Goal: Task Accomplishment & Management: Manage account settings

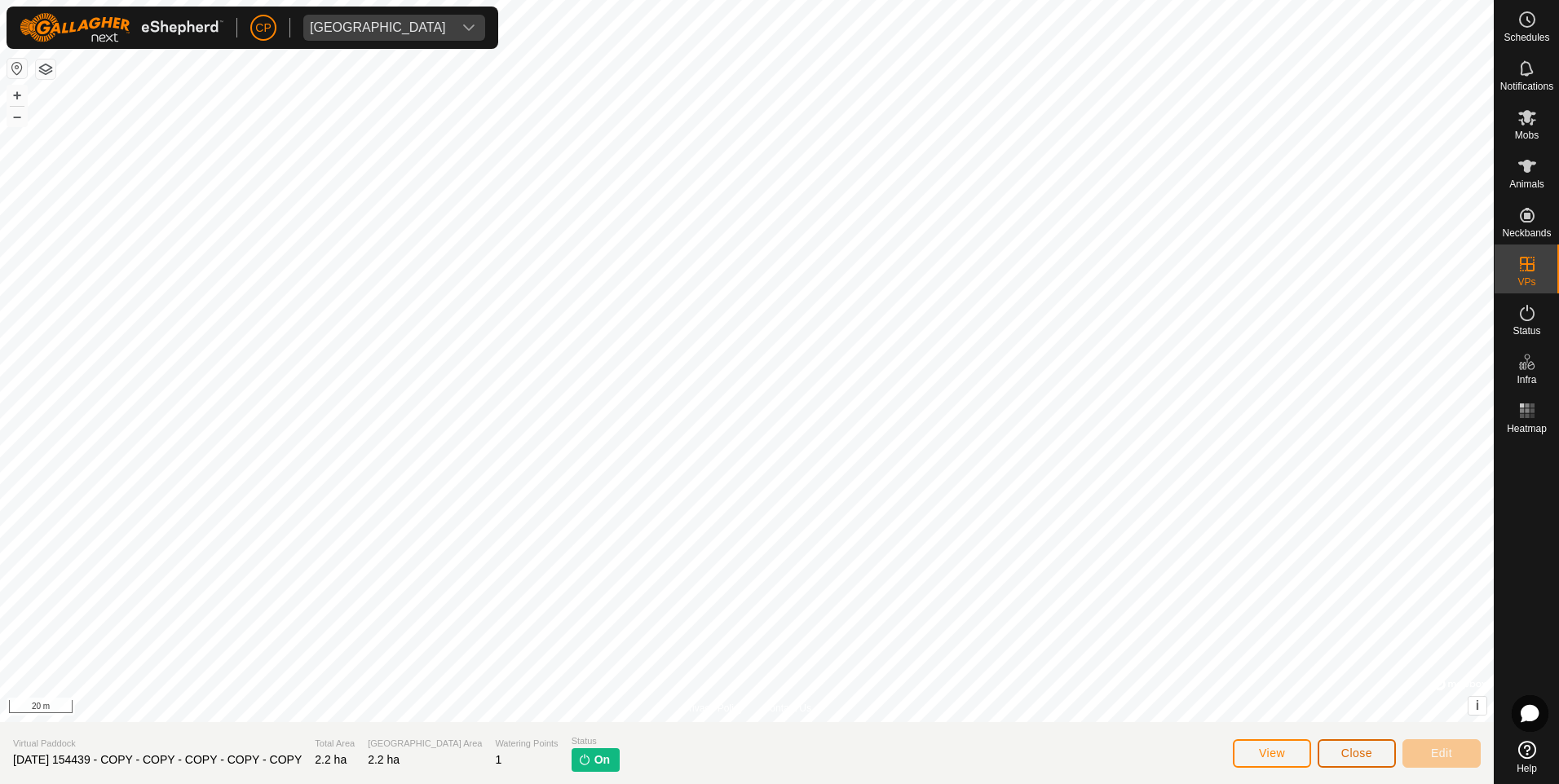
click at [1381, 751] on button "Close" at bounding box center [1357, 753] width 79 height 28
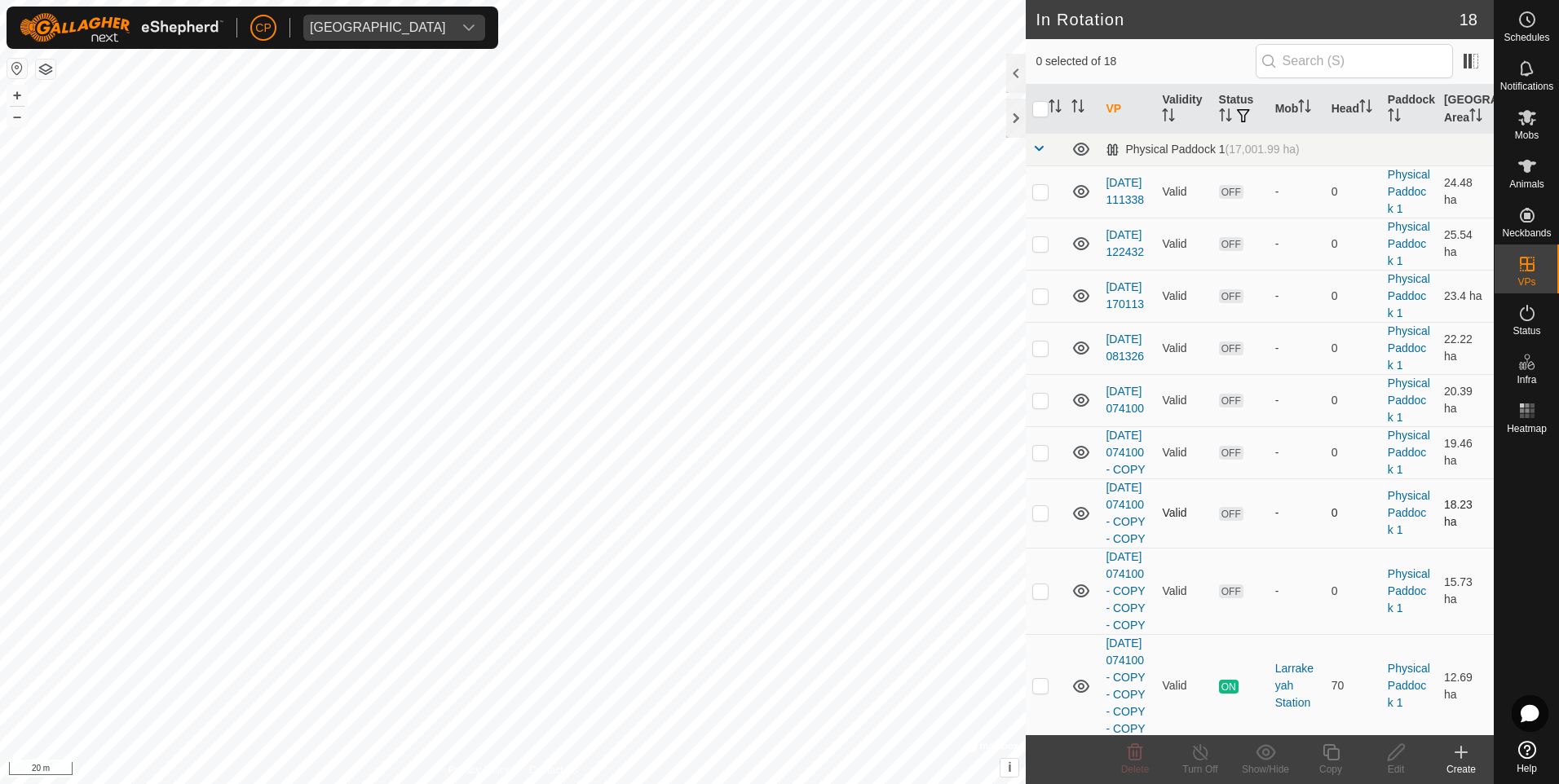
checkbox input "true"
click at [1329, 756] on icon at bounding box center [1332, 752] width 21 height 20
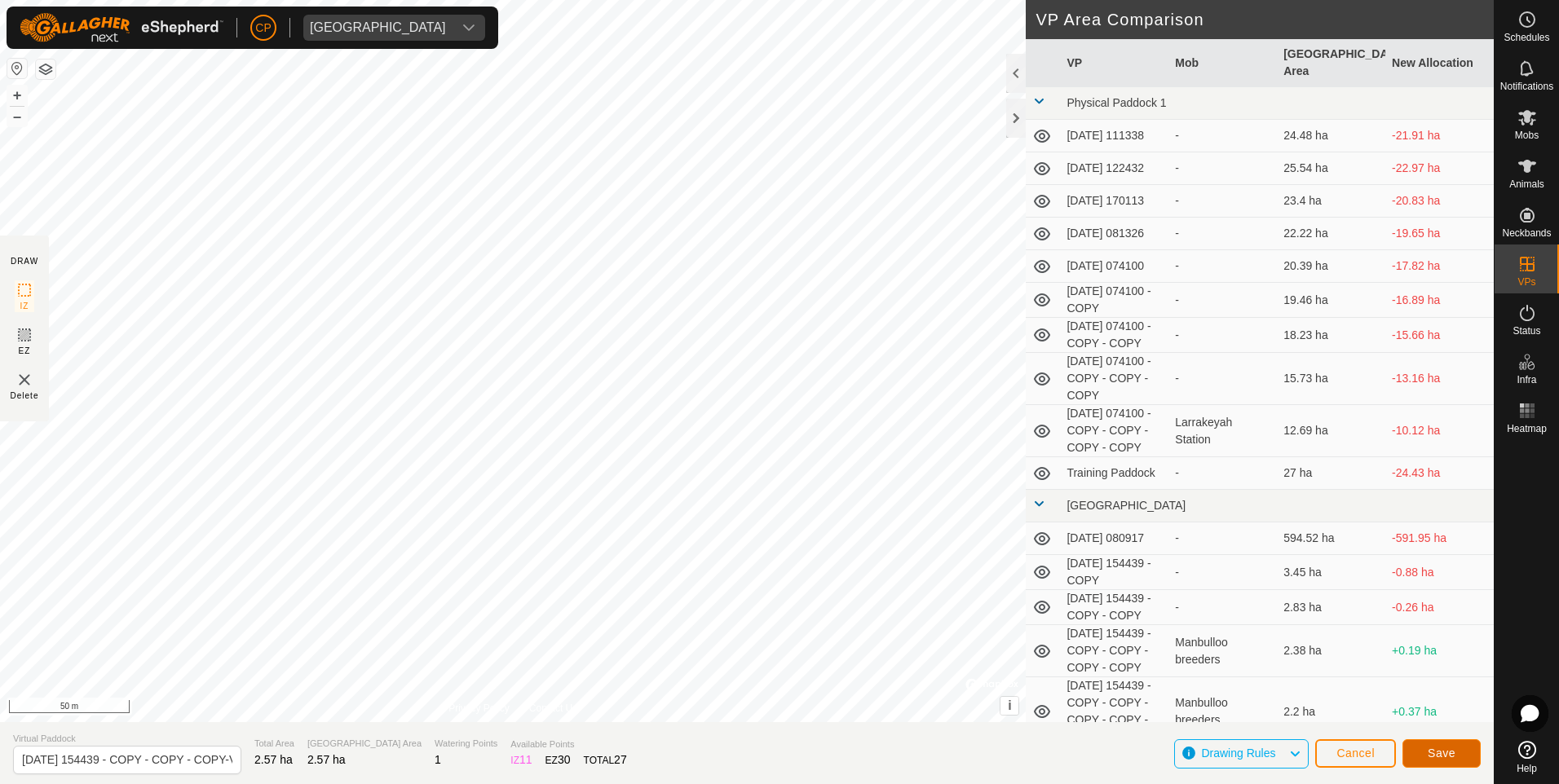
click at [1429, 744] on button "Save" at bounding box center [1442, 753] width 79 height 28
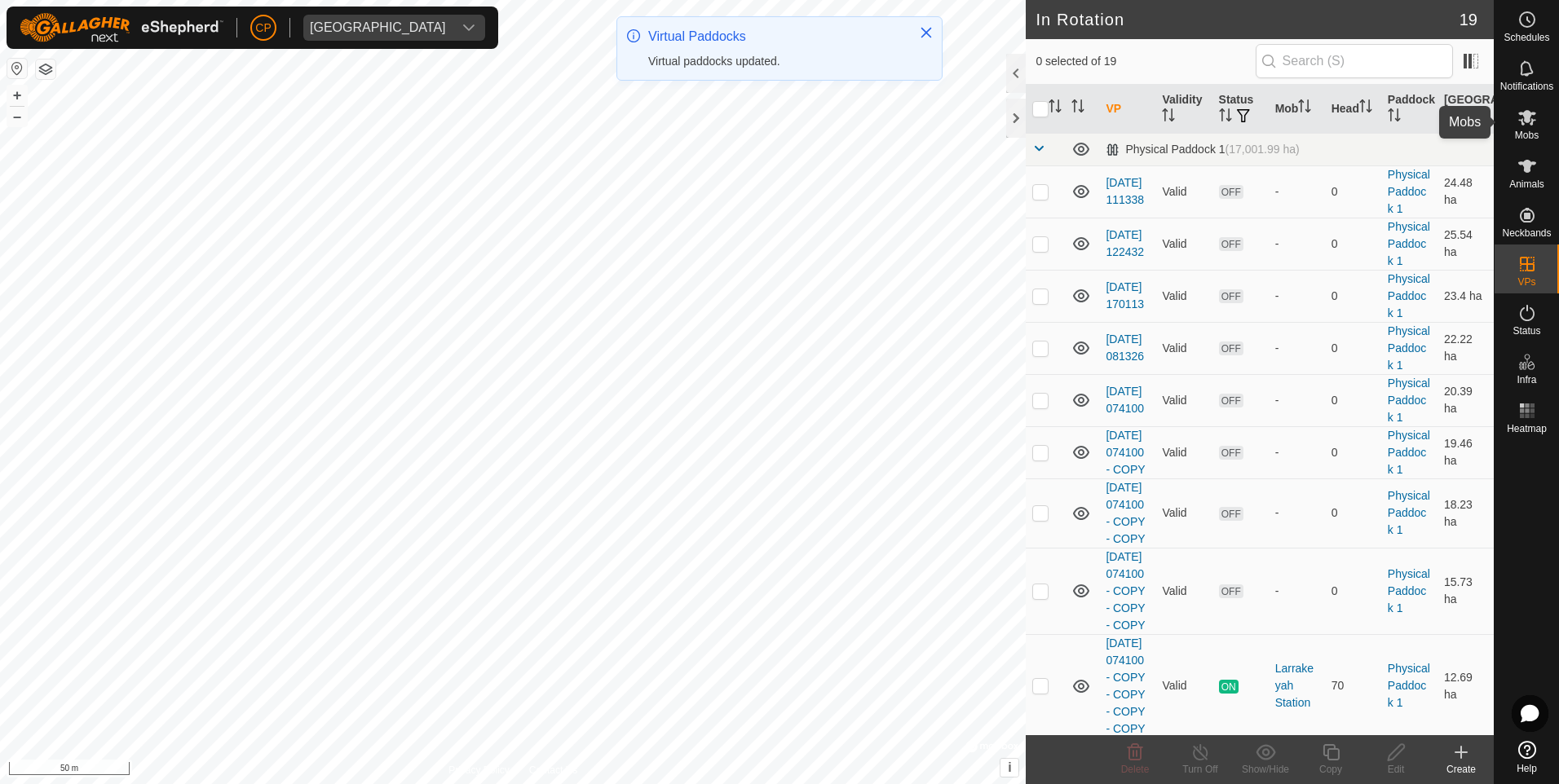
click at [1544, 141] on div "Mobs" at bounding box center [1527, 121] width 64 height 49
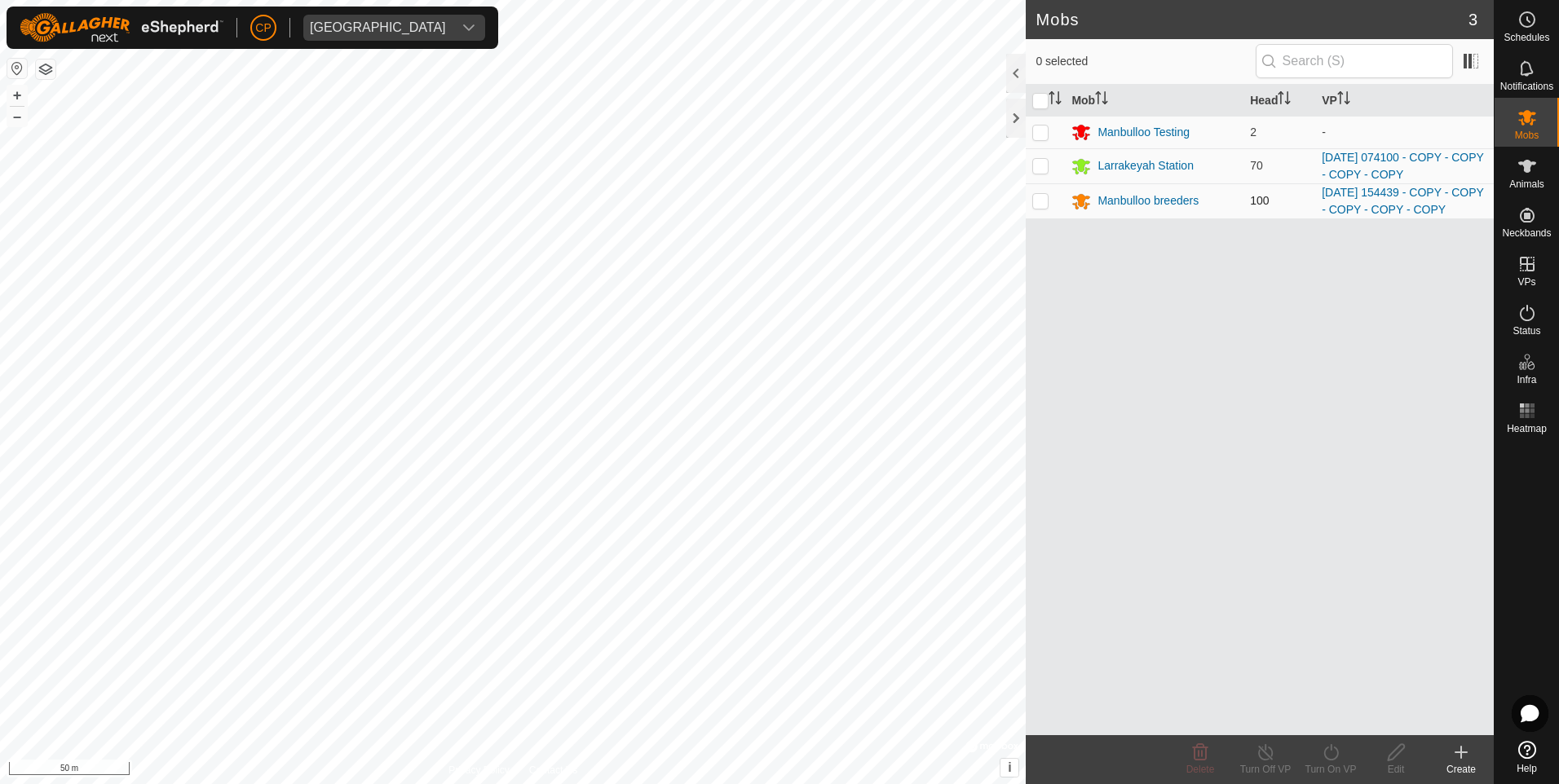
click at [1047, 201] on p-checkbox at bounding box center [1040, 200] width 16 height 13
checkbox input "true"
click at [1316, 748] on turn-on-svg-icon at bounding box center [1331, 752] width 65 height 20
click at [1342, 715] on link "Now" at bounding box center [1379, 716] width 162 height 32
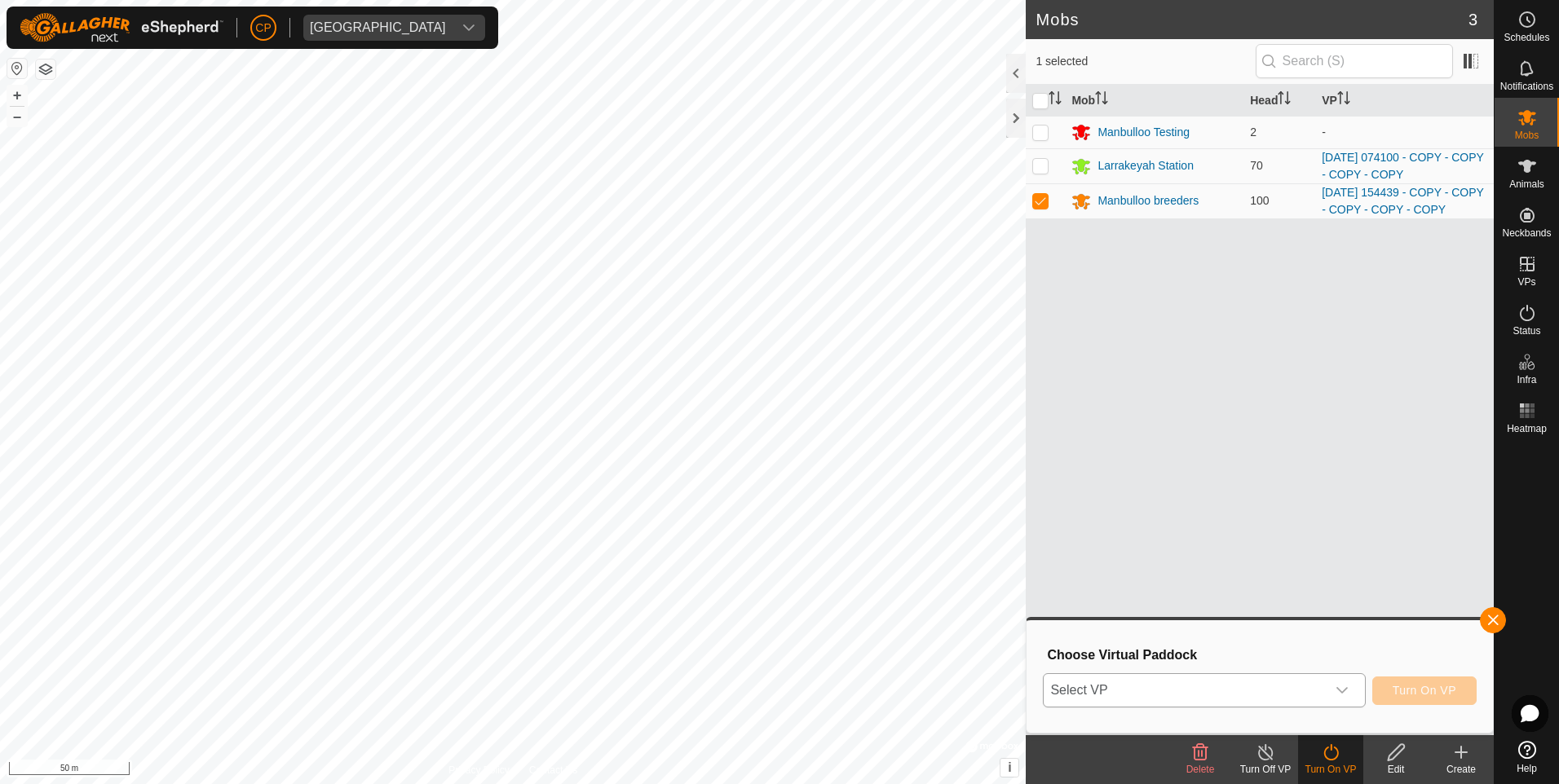
click at [1287, 677] on span "Select VP" at bounding box center [1184, 691] width 281 height 32
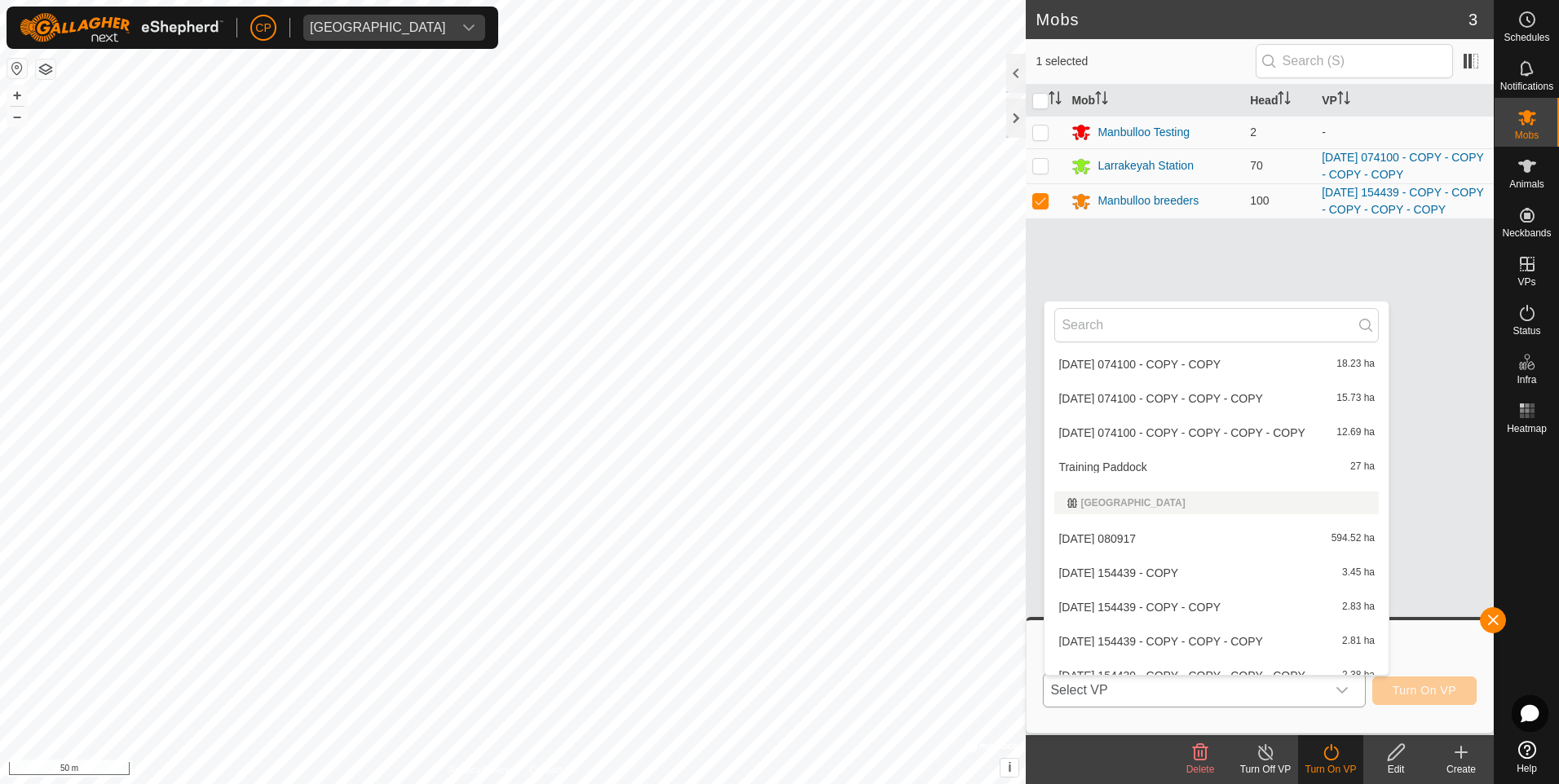
scroll to position [245, 0]
click at [1233, 446] on li "[DATE] 074100 - COPY - COPY - COPY - COPY 12.69 ha" at bounding box center [1217, 432] width 344 height 32
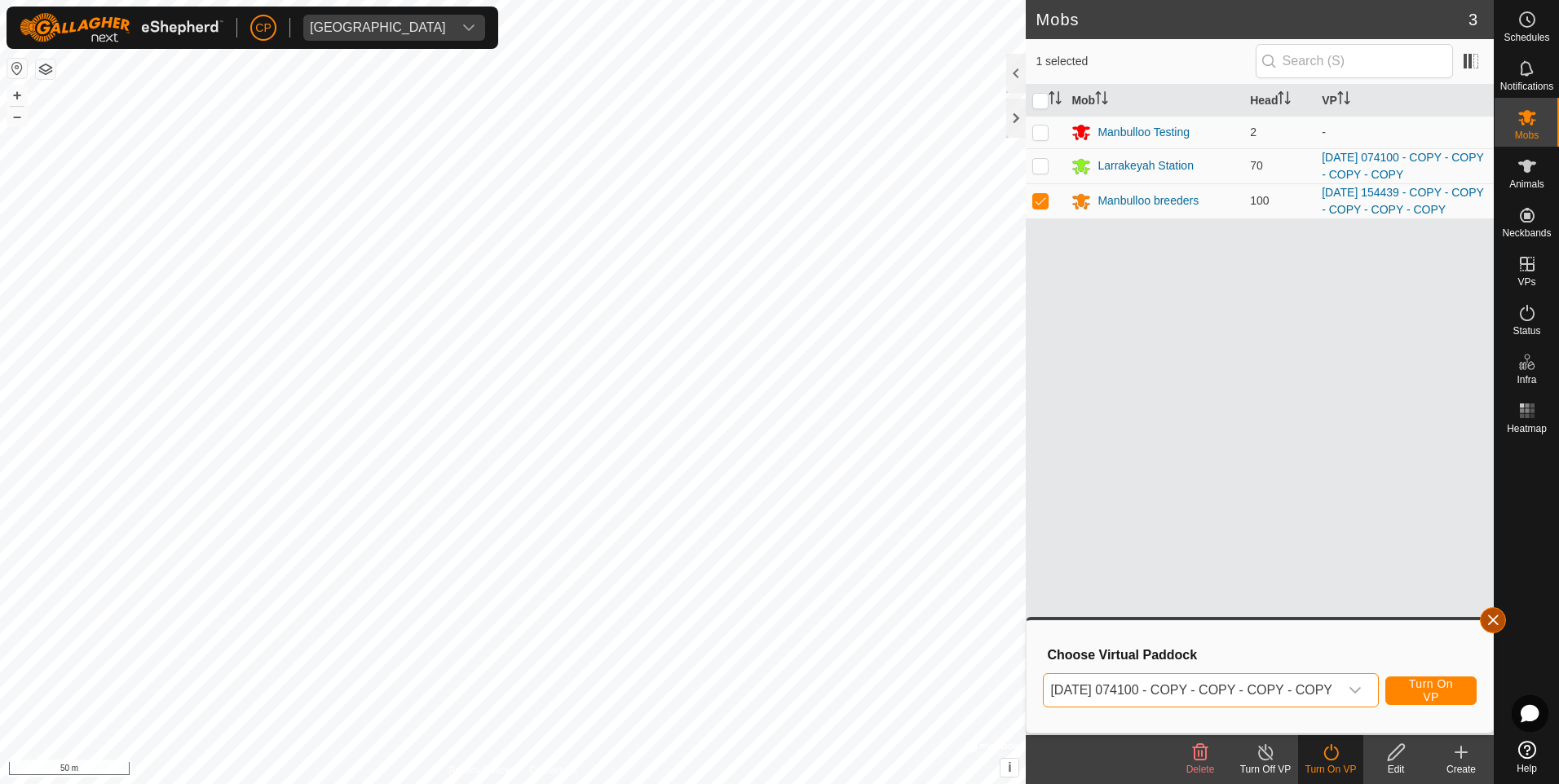
click at [1489, 625] on button "button" at bounding box center [1493, 620] width 27 height 27
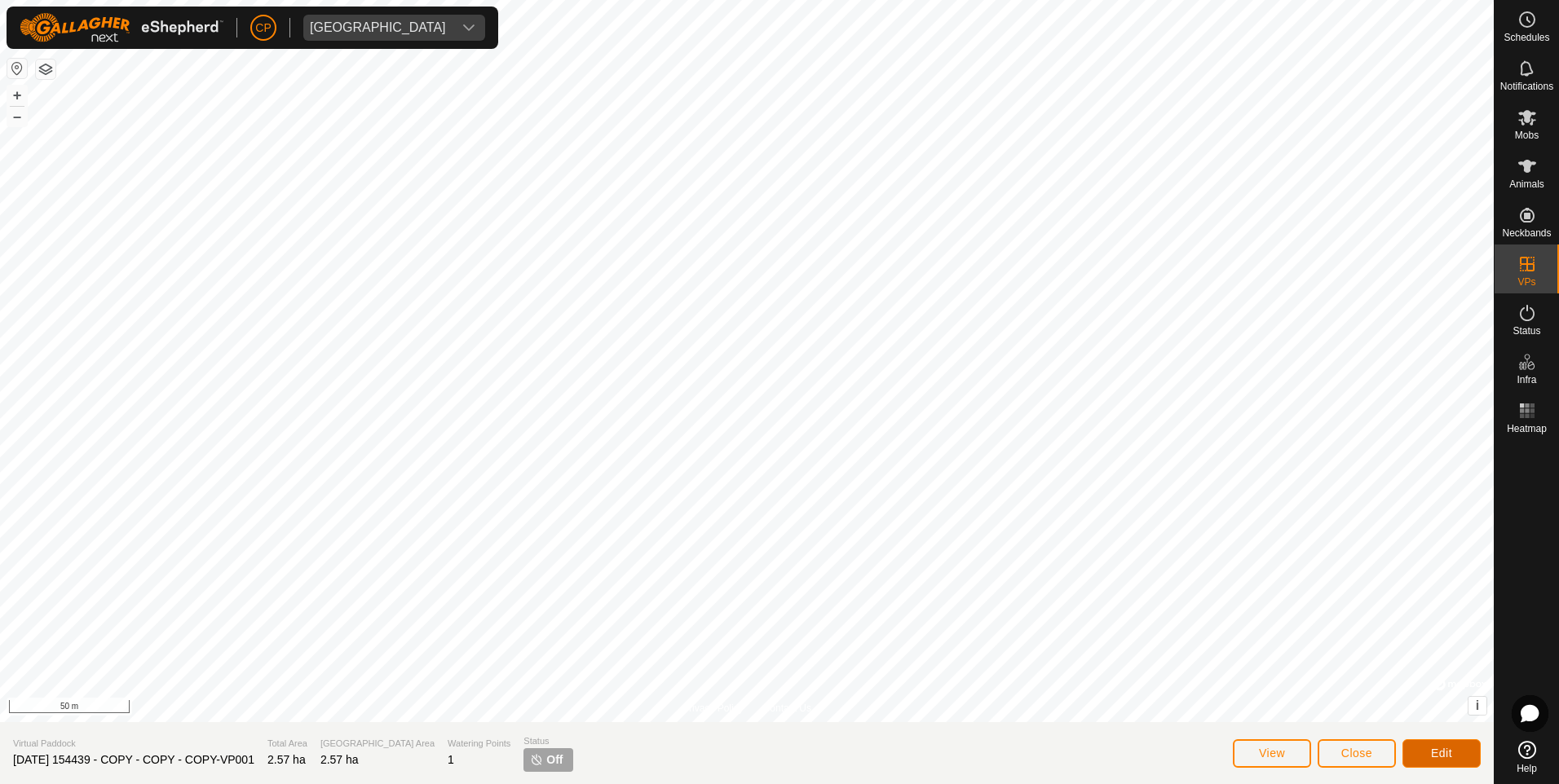
drag, startPoint x: 1448, startPoint y: 757, endPoint x: 1311, endPoint y: 730, distance: 139.6
click at [1445, 754] on span "Edit" at bounding box center [1442, 753] width 21 height 13
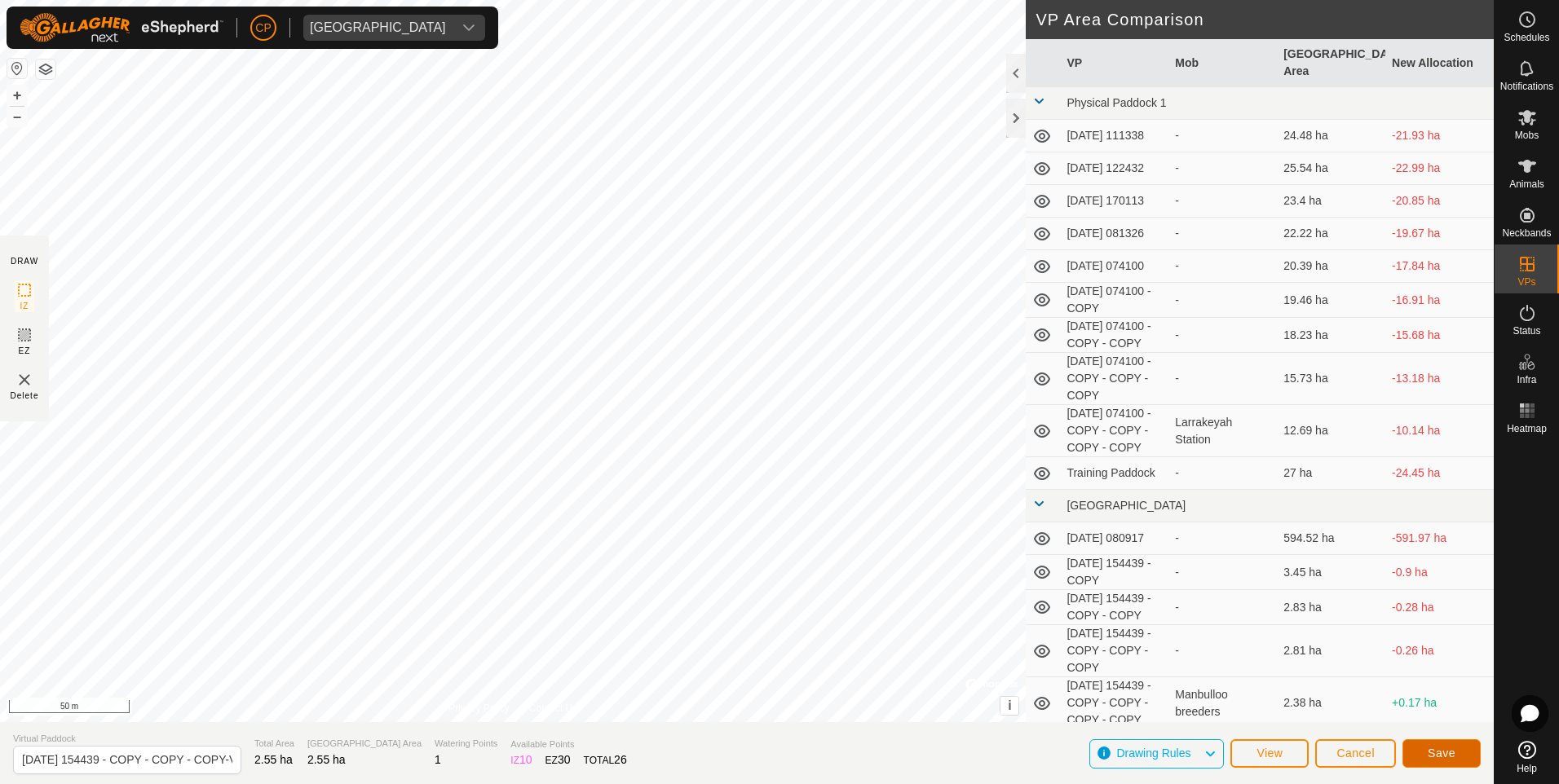
click at [1462, 758] on button "Save" at bounding box center [1442, 753] width 79 height 28
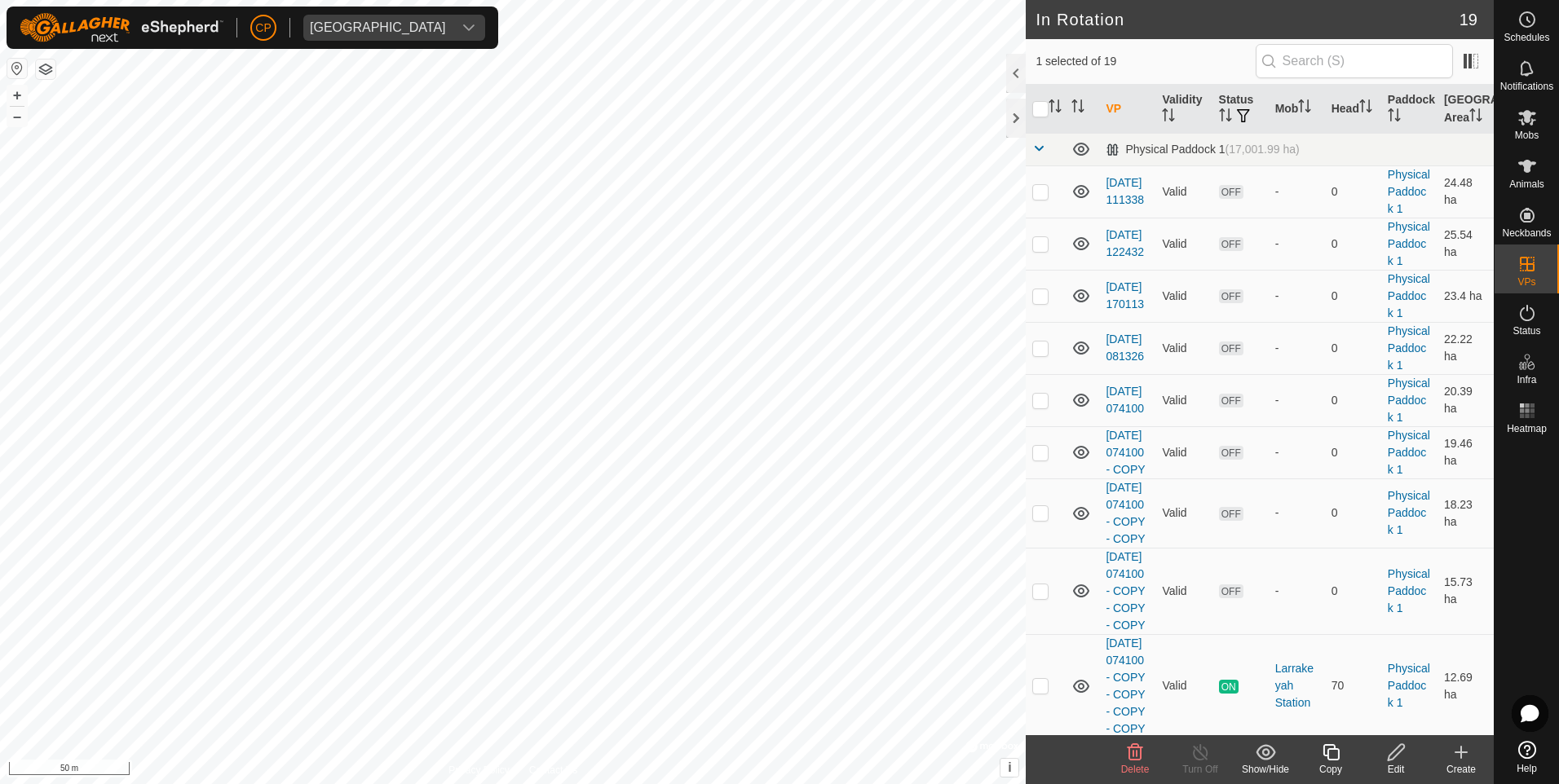
checkbox input "false"
checkbox input "true"
checkbox input "false"
checkbox input "true"
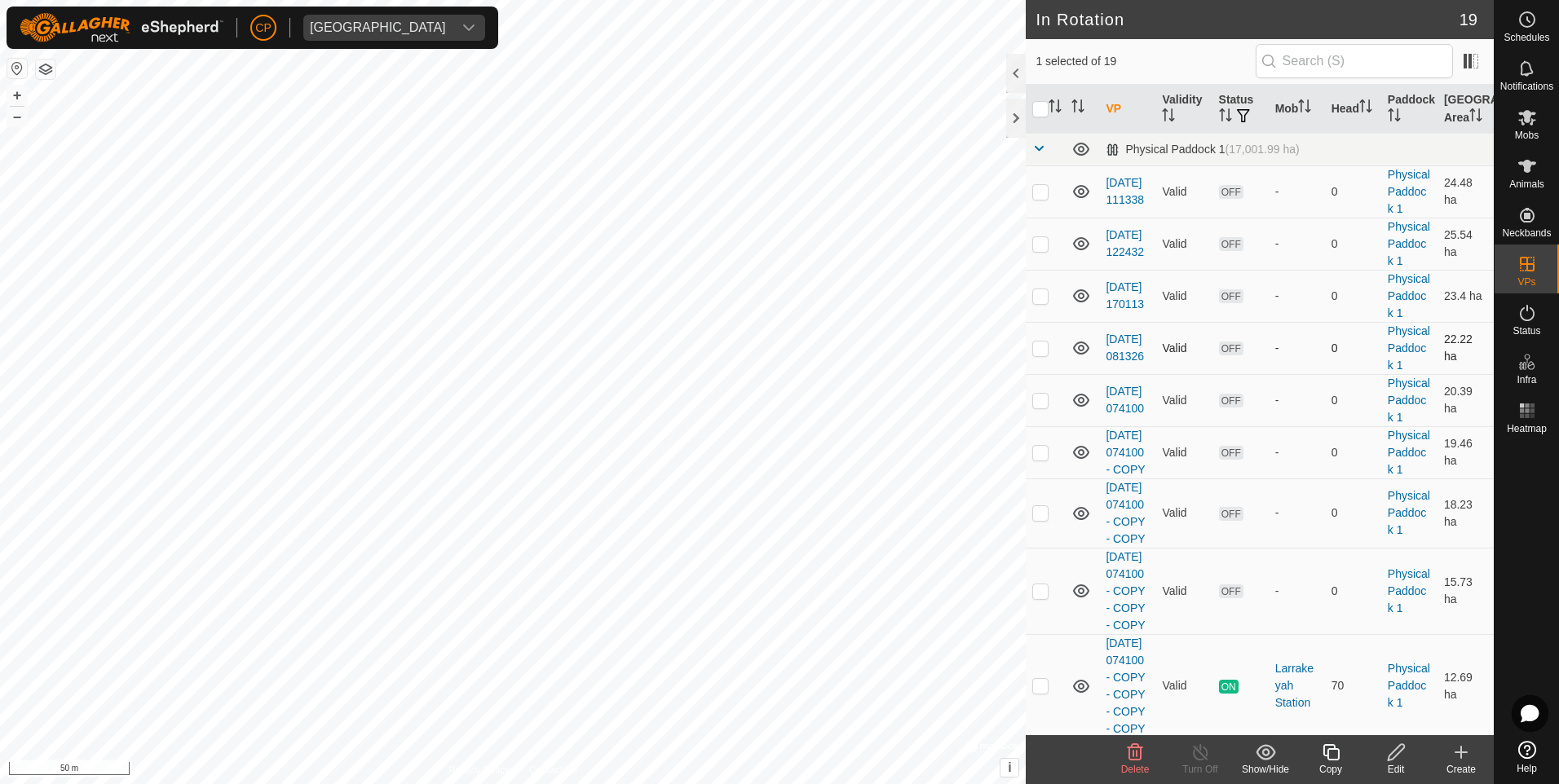
checkbox input "false"
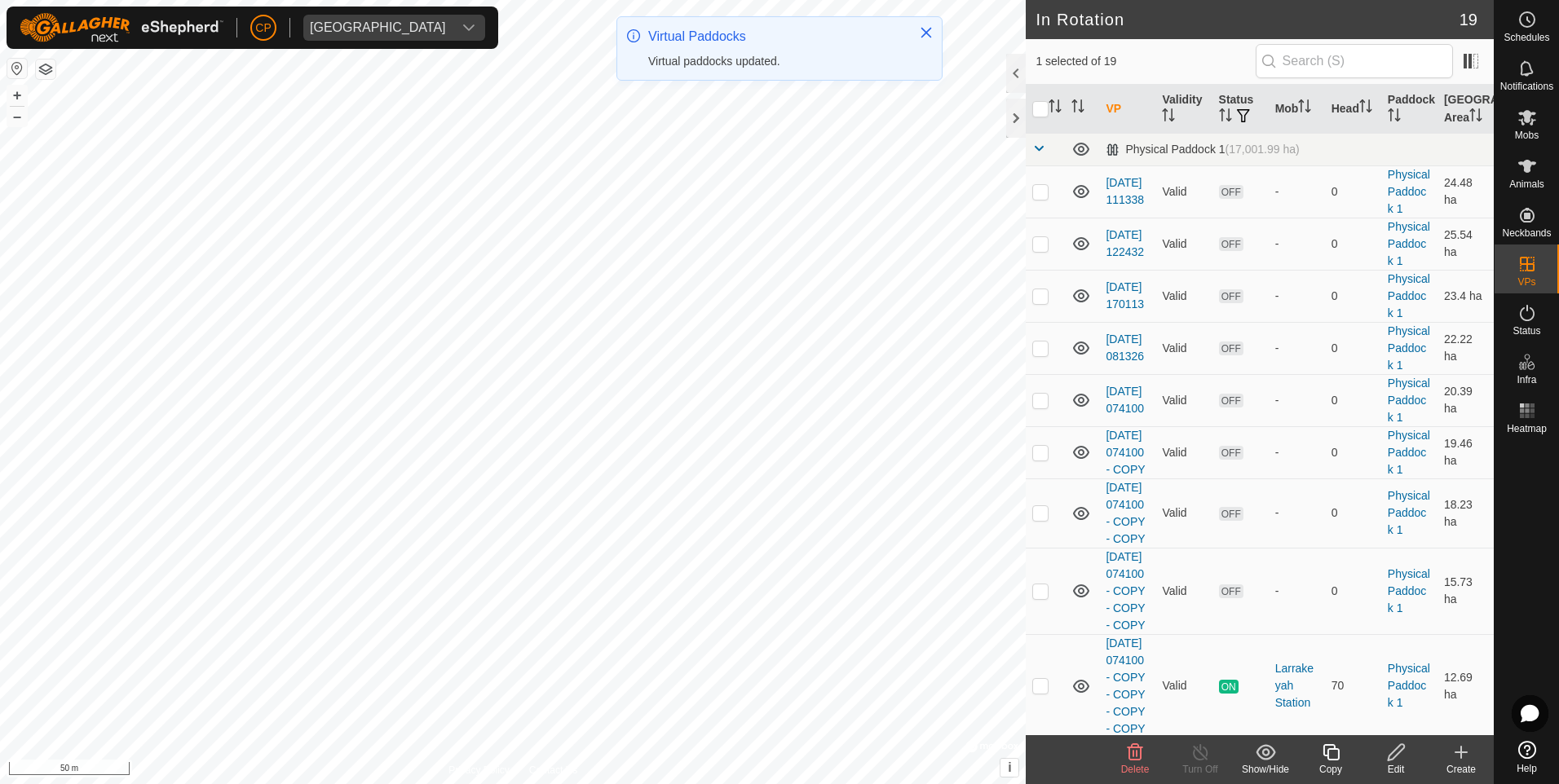
checkbox input "false"
checkbox input "true"
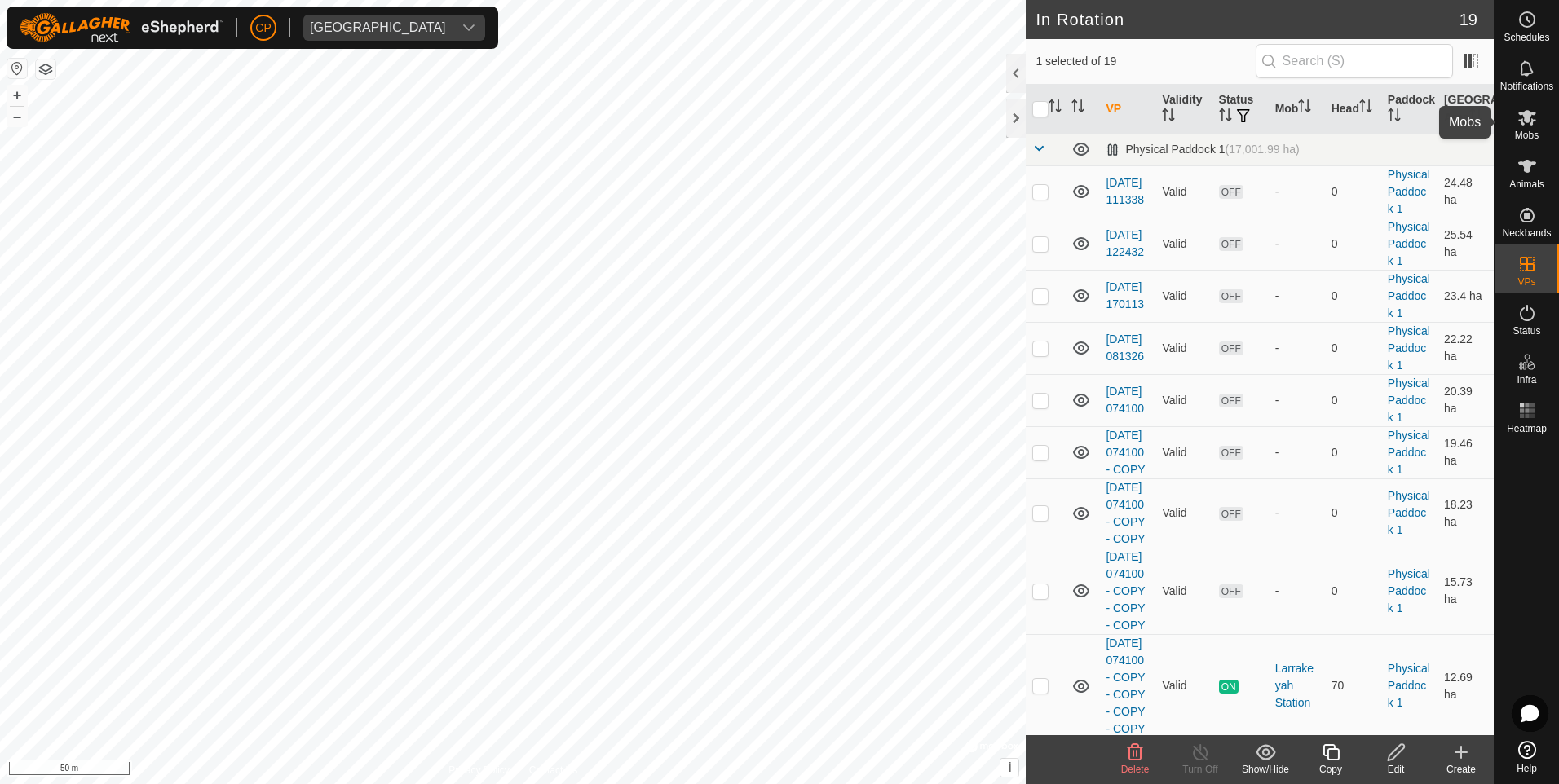
click at [1529, 131] on span "Mobs" at bounding box center [1527, 135] width 24 height 9
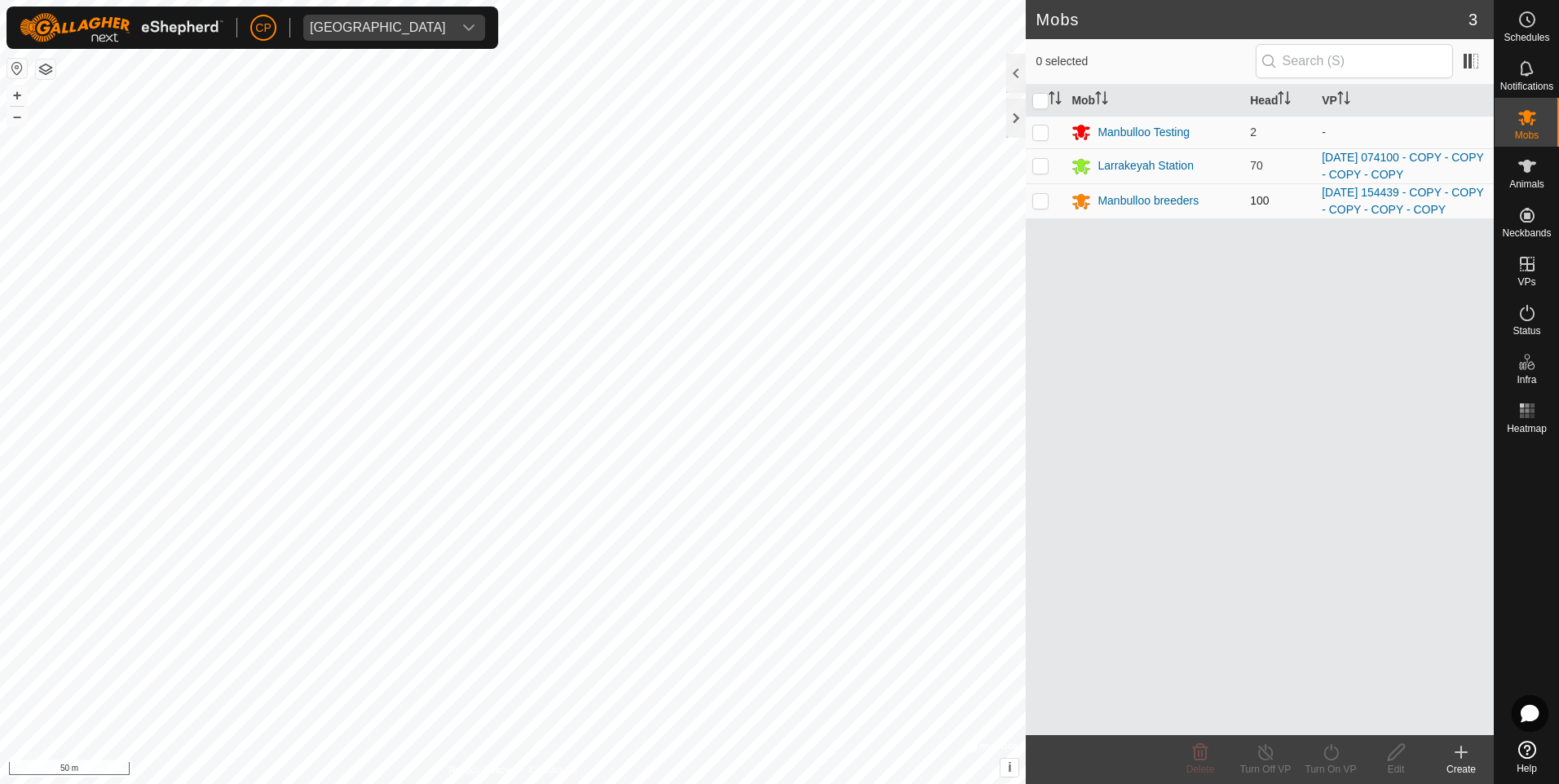
click at [1049, 202] on td at bounding box center [1046, 201] width 39 height 35
checkbox input "true"
click at [1338, 753] on icon at bounding box center [1331, 752] width 15 height 16
click at [1326, 707] on link "Now" at bounding box center [1379, 716] width 162 height 32
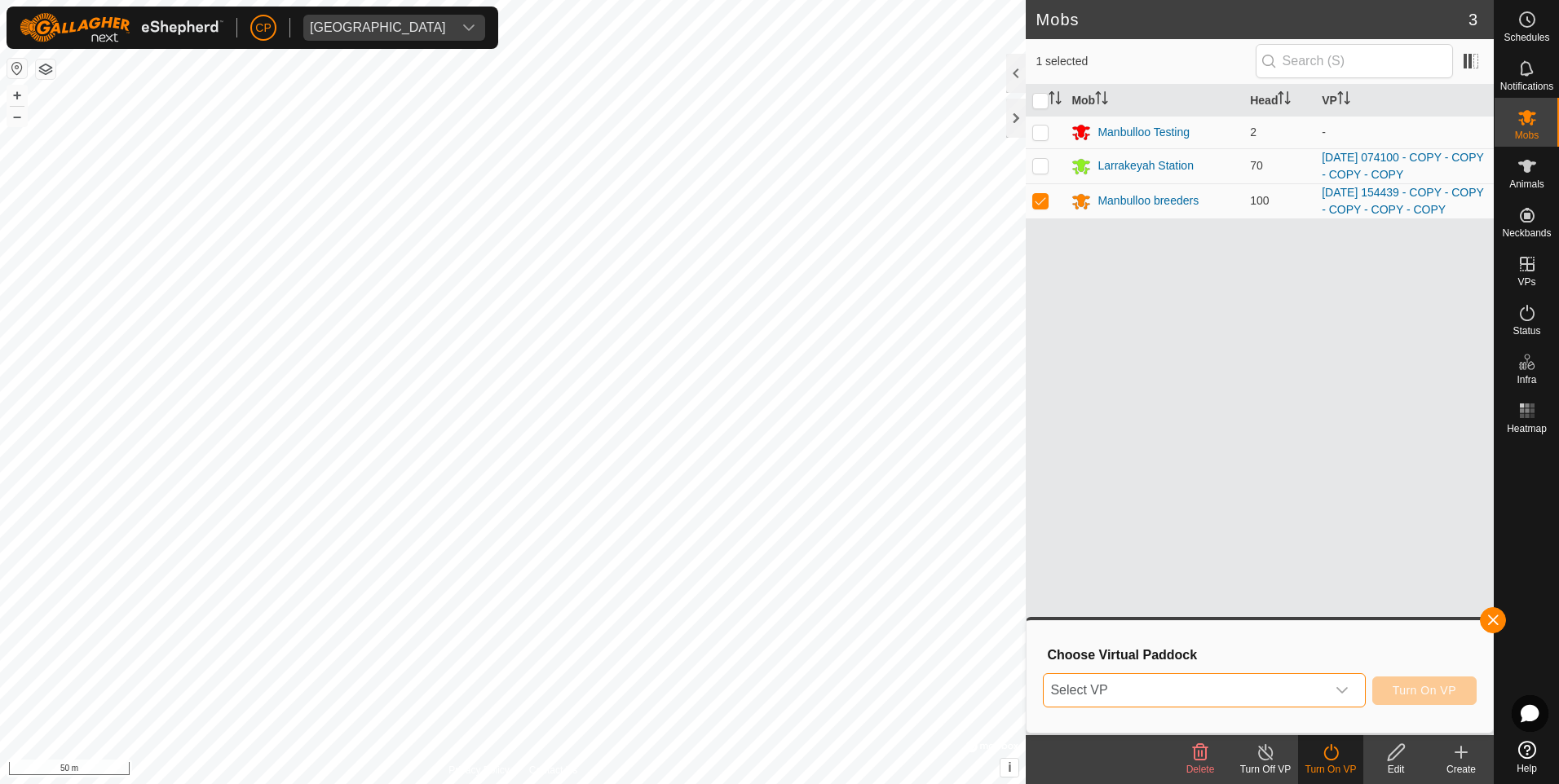
click at [1236, 679] on span "Select VP" at bounding box center [1184, 691] width 281 height 32
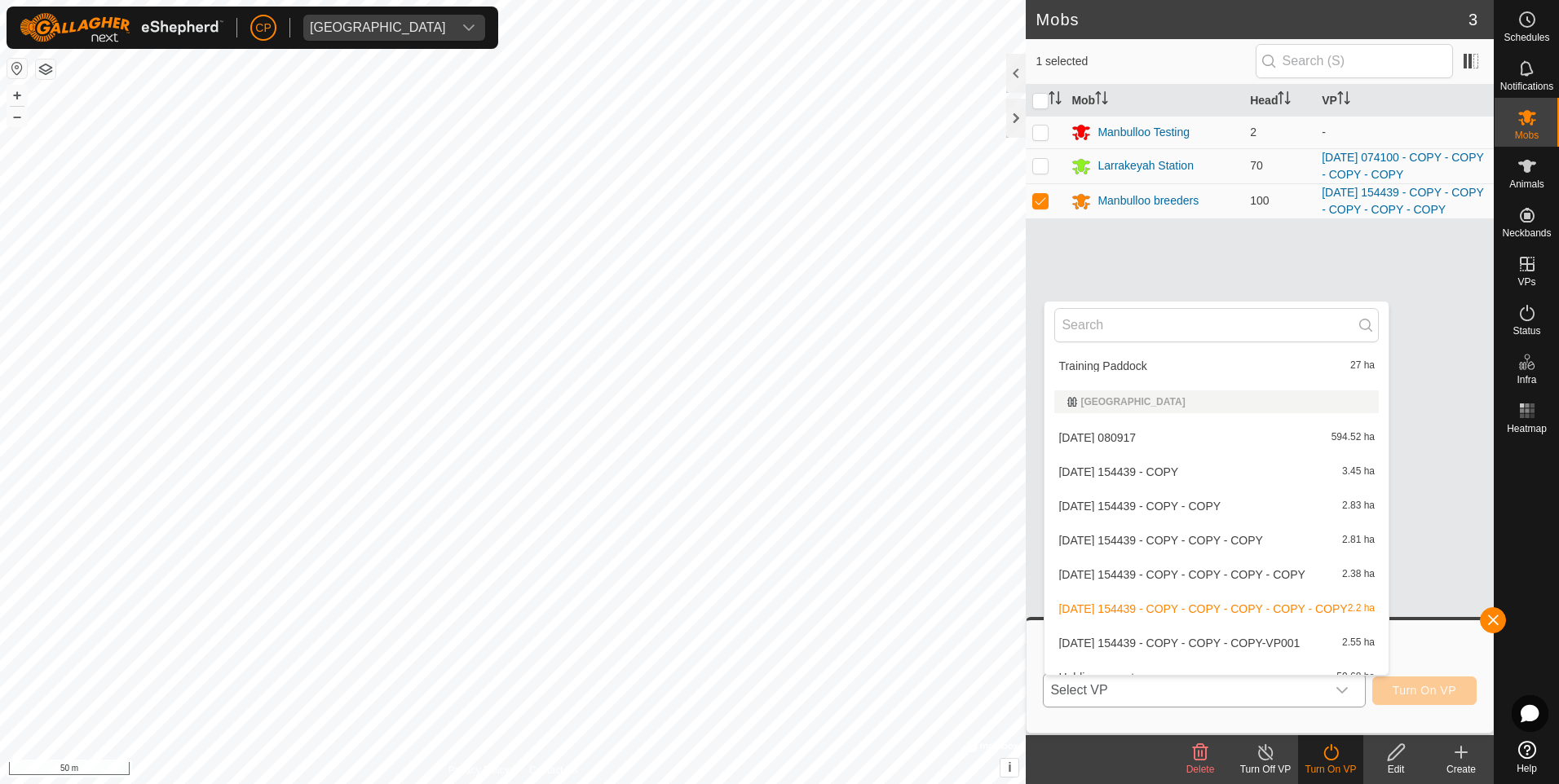
scroll to position [398, 0]
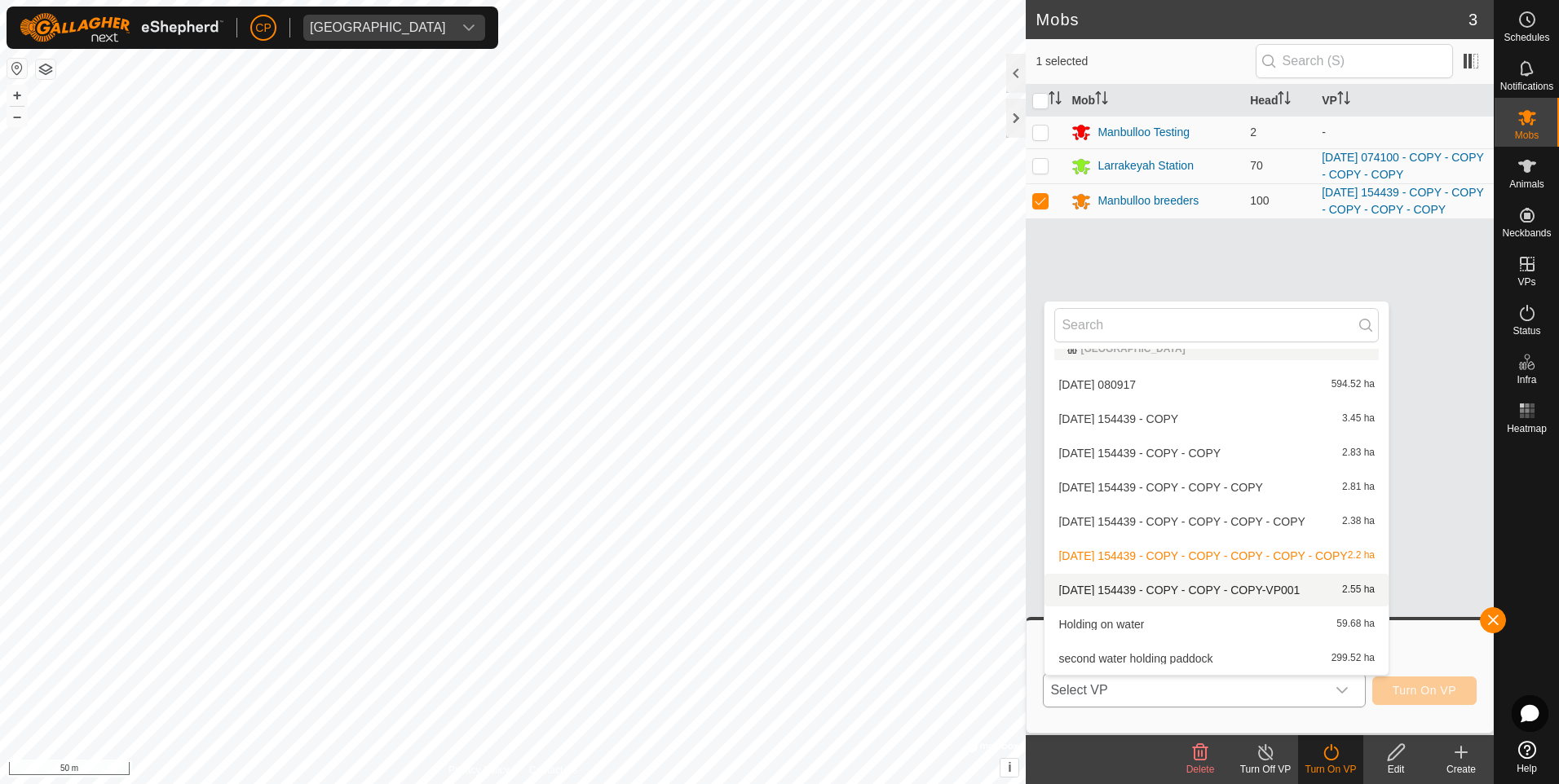
click at [1228, 583] on li "[DATE] 154439 - COPY - COPY - COPY-VP001 2.55 ha" at bounding box center [1217, 590] width 344 height 32
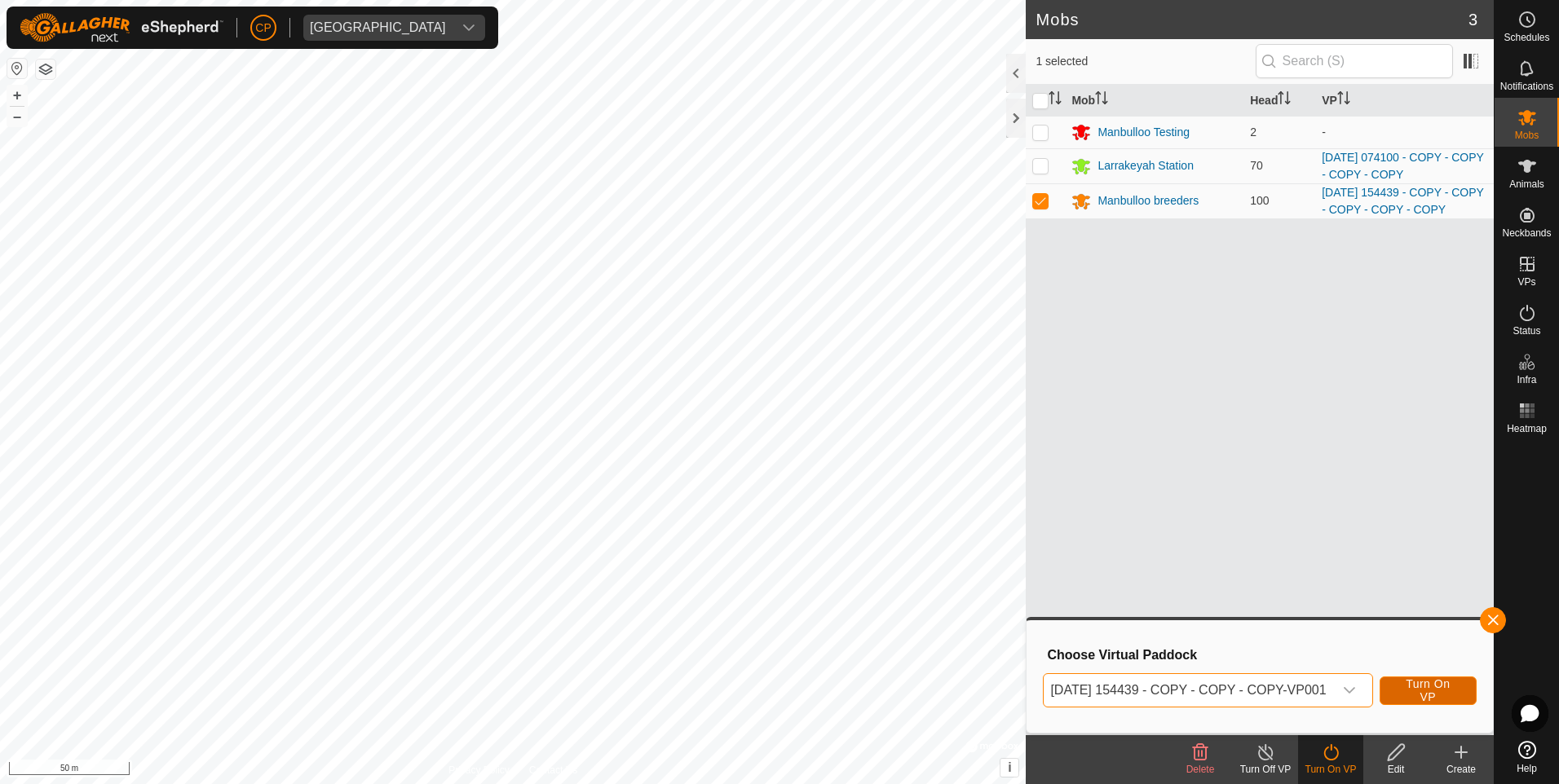
click at [1417, 687] on span "Turn On VP" at bounding box center [1428, 690] width 56 height 27
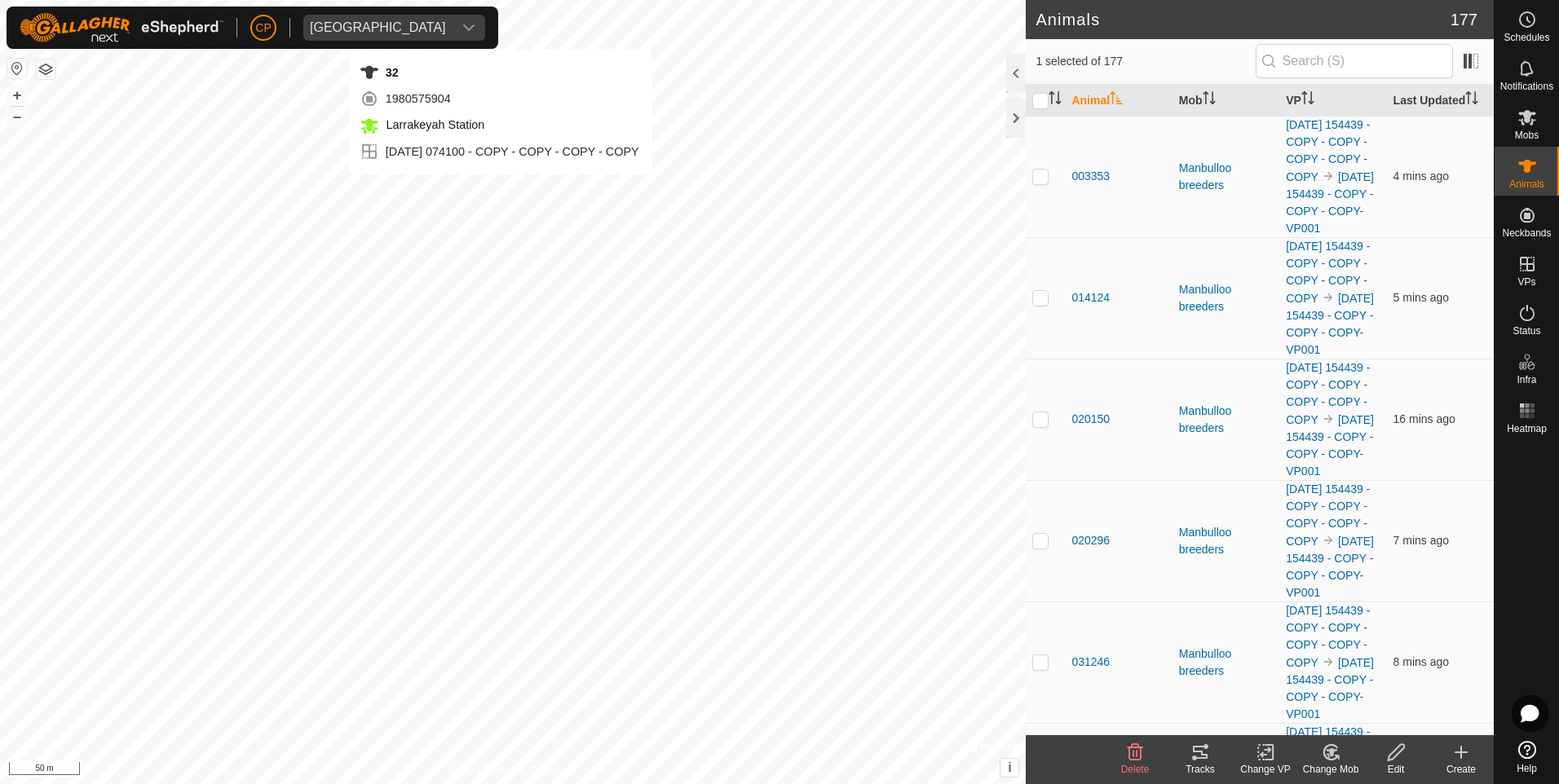
checkbox input "false"
checkbox input "true"
checkbox input "false"
click at [1538, 128] on es-mob-svg-icon at bounding box center [1527, 117] width 29 height 27
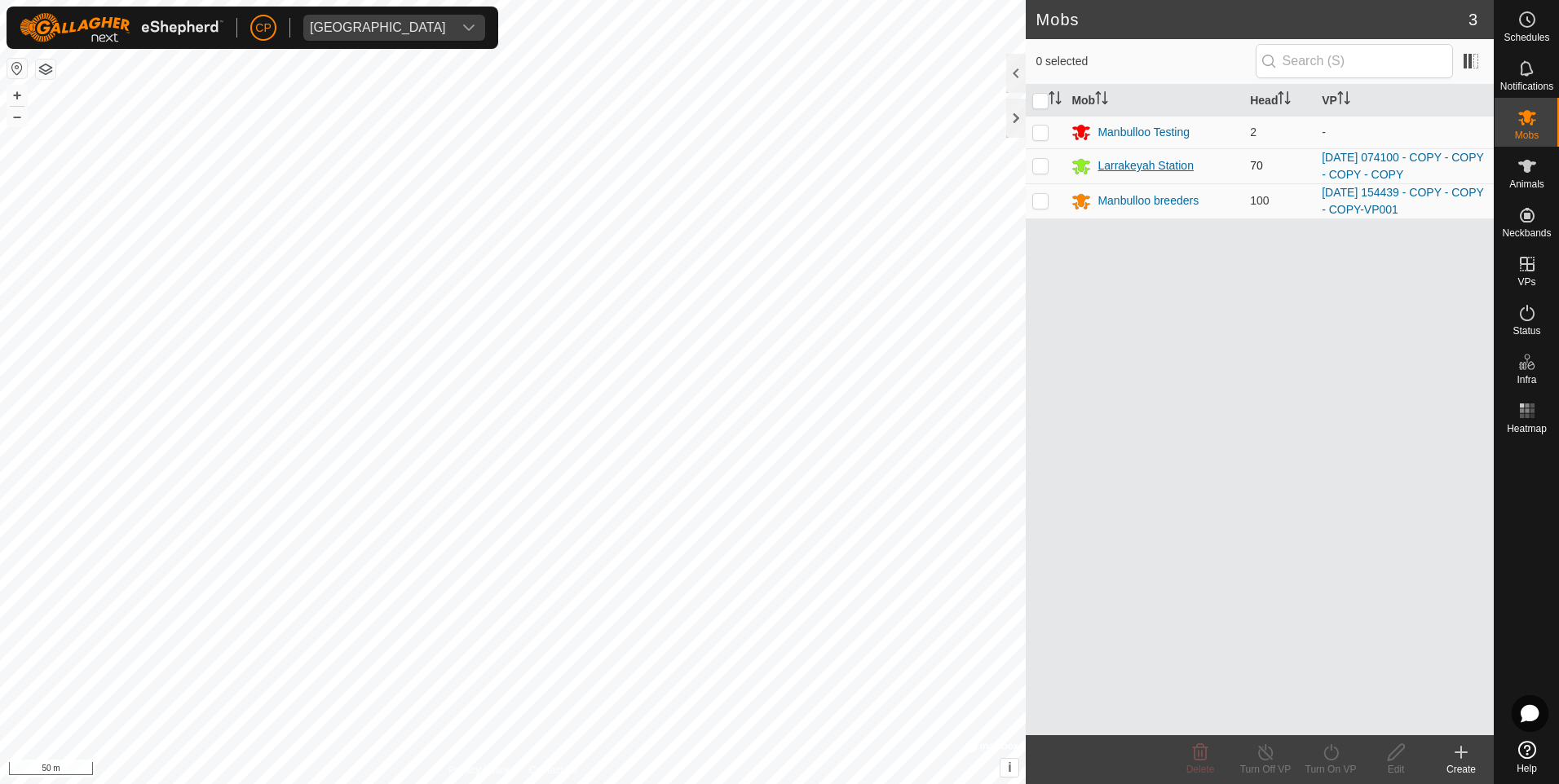
click at [1144, 168] on div "Larrakeyah Station" at bounding box center [1146, 166] width 97 height 17
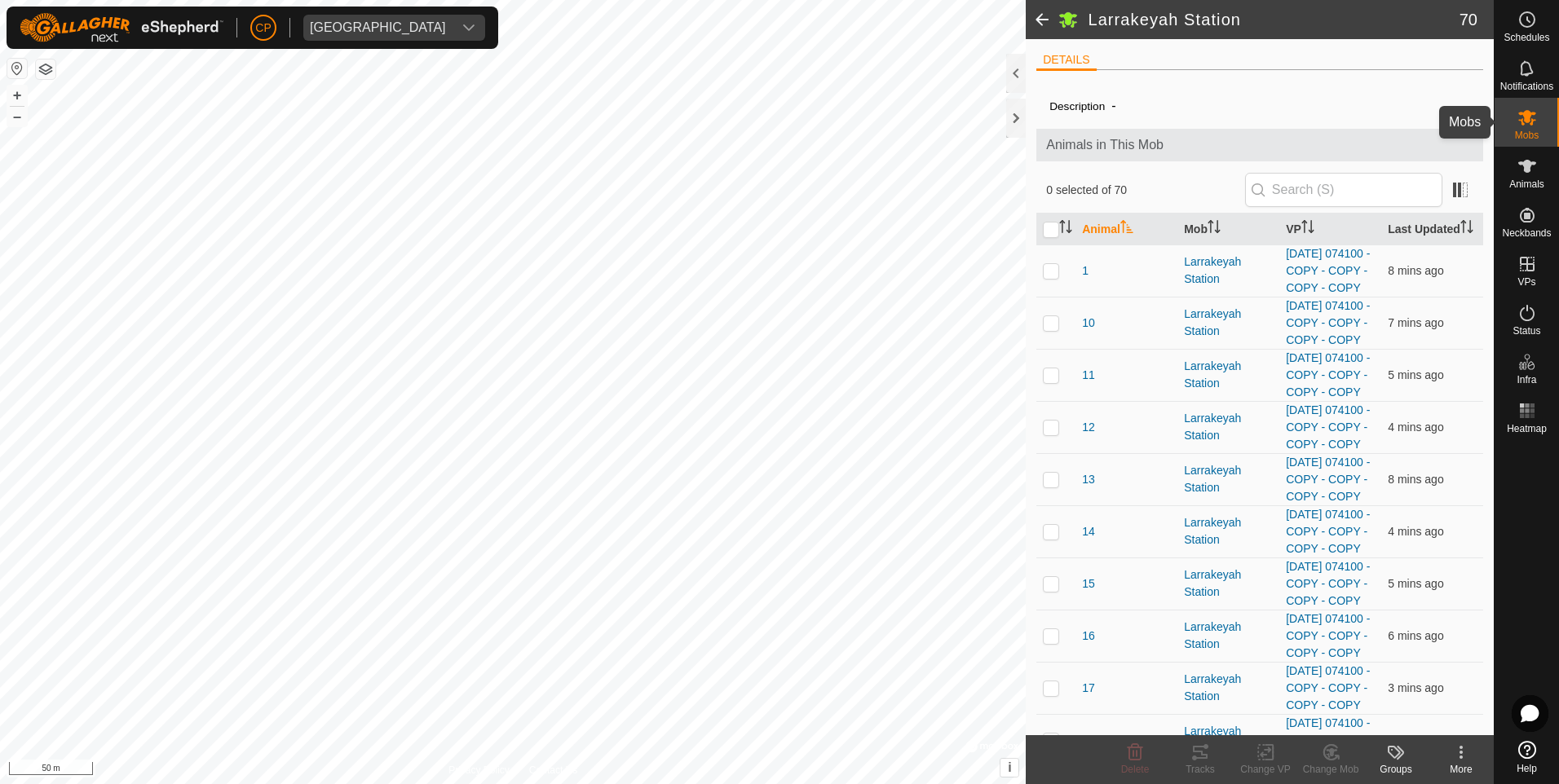
click at [1538, 121] on es-mob-svg-icon at bounding box center [1527, 117] width 29 height 27
